Goal: Navigation & Orientation: Find specific page/section

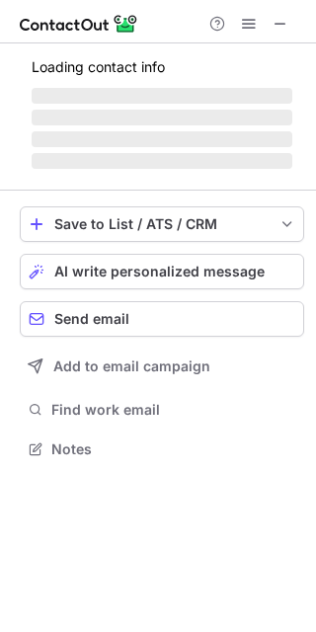
scroll to position [436, 316]
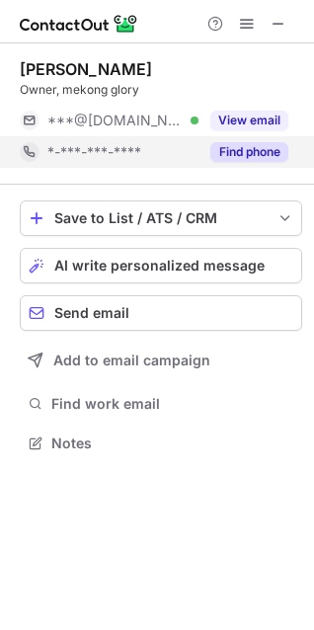
scroll to position [430, 314]
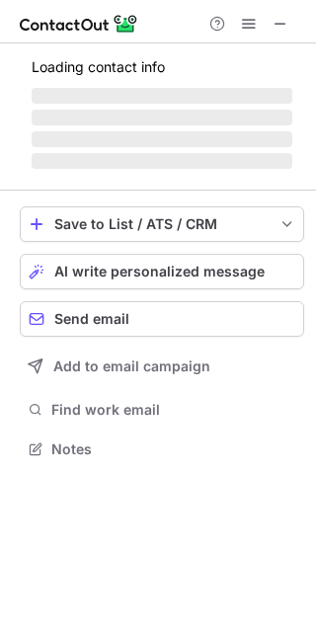
scroll to position [436, 316]
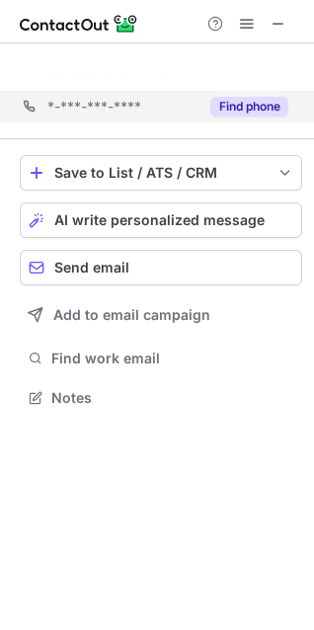
scroll to position [353, 314]
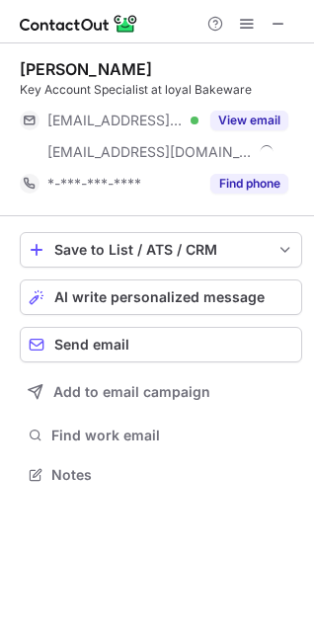
scroll to position [461, 314]
click at [148, 89] on div "Key Account Specialist at loyal Bakeware" at bounding box center [161, 90] width 283 height 18
click at [247, 31] on span at bounding box center [247, 24] width 16 height 16
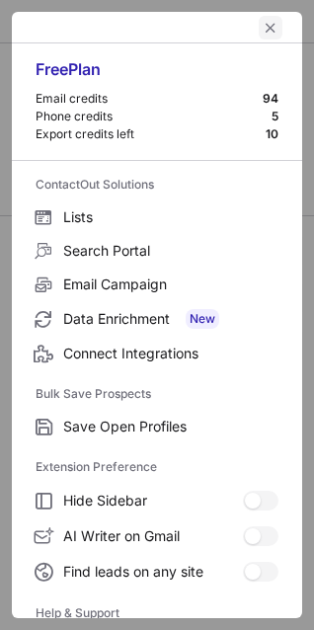
click at [259, 31] on button "left-button" at bounding box center [271, 28] width 24 height 24
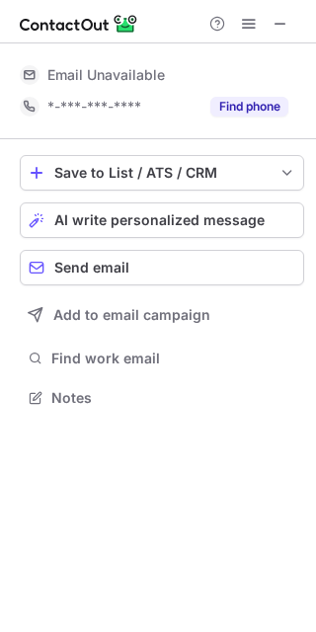
scroll to position [436, 316]
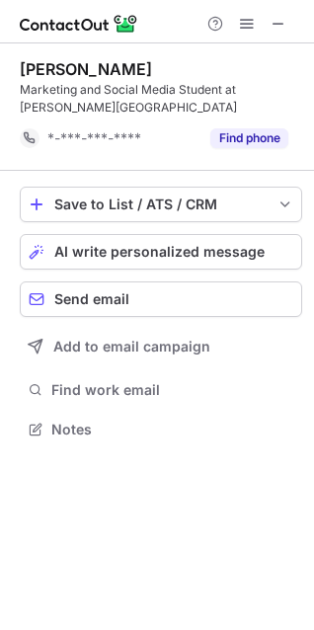
scroll to position [416, 314]
